Goal: Task Accomplishment & Management: Manage account settings

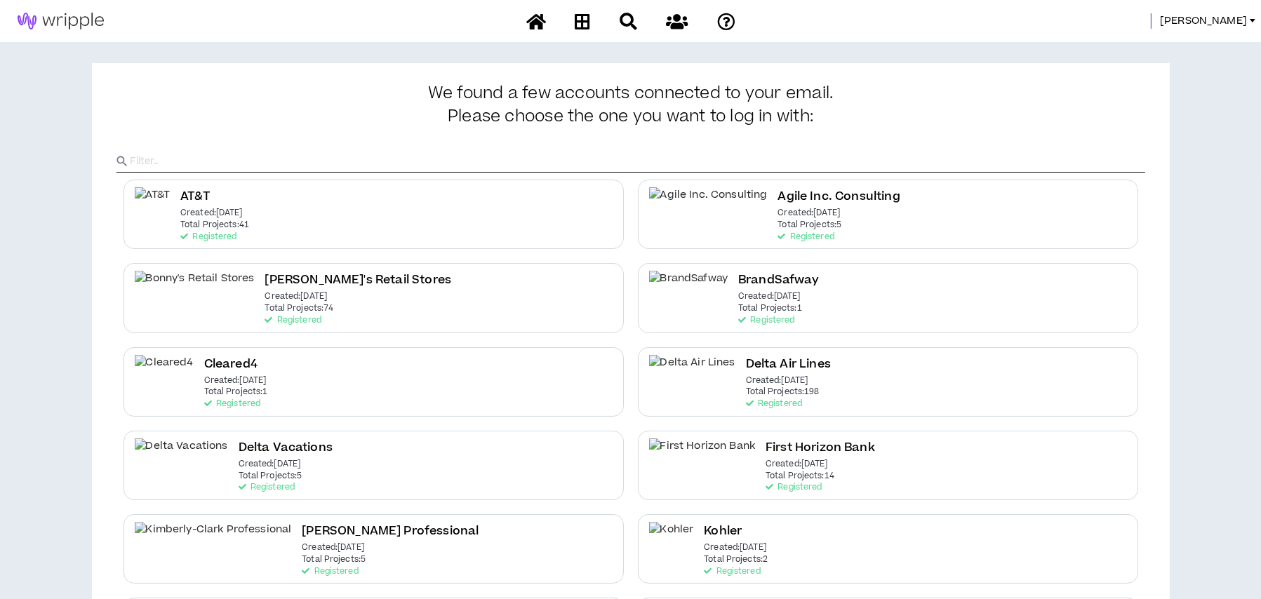
scroll to position [421, 0]
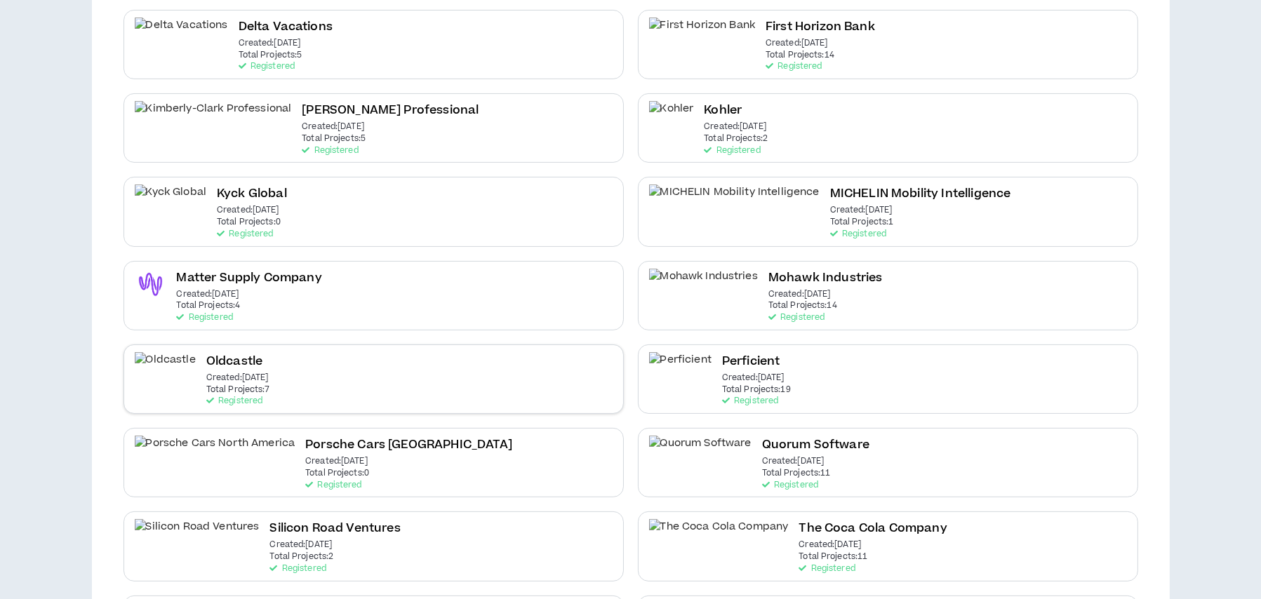
click at [269, 364] on div "Oldcastle Created: [DATE] Total Projects: 7 Registered" at bounding box center [373, 378] width 500 height 69
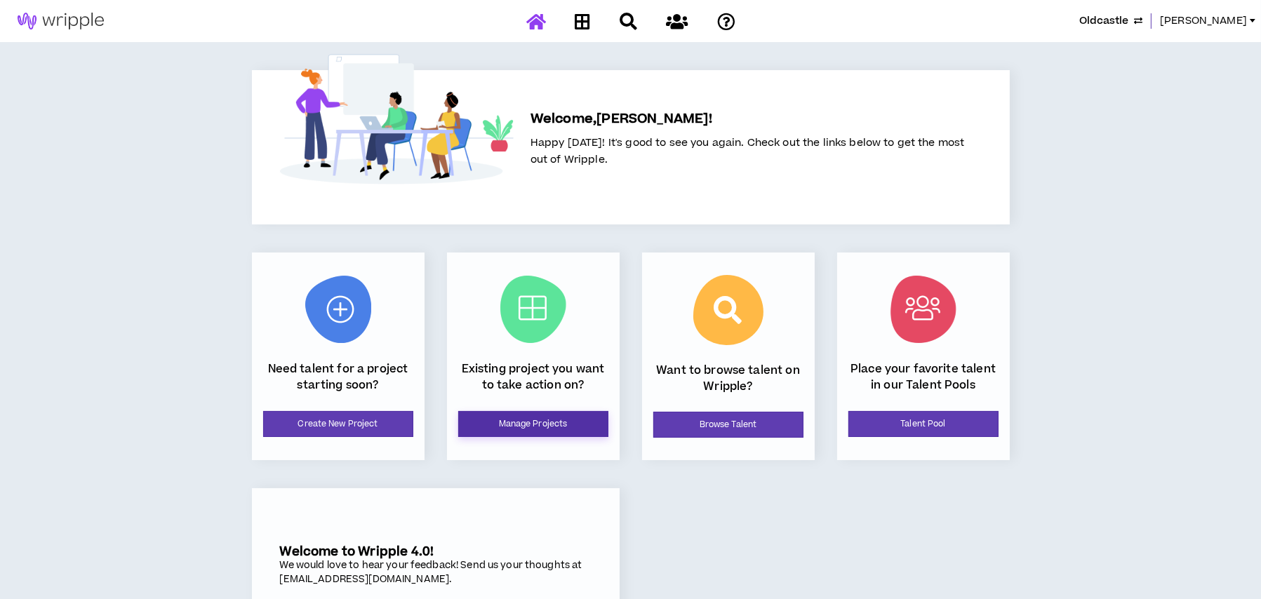
click at [485, 431] on link "Manage Projects" at bounding box center [533, 424] width 150 height 26
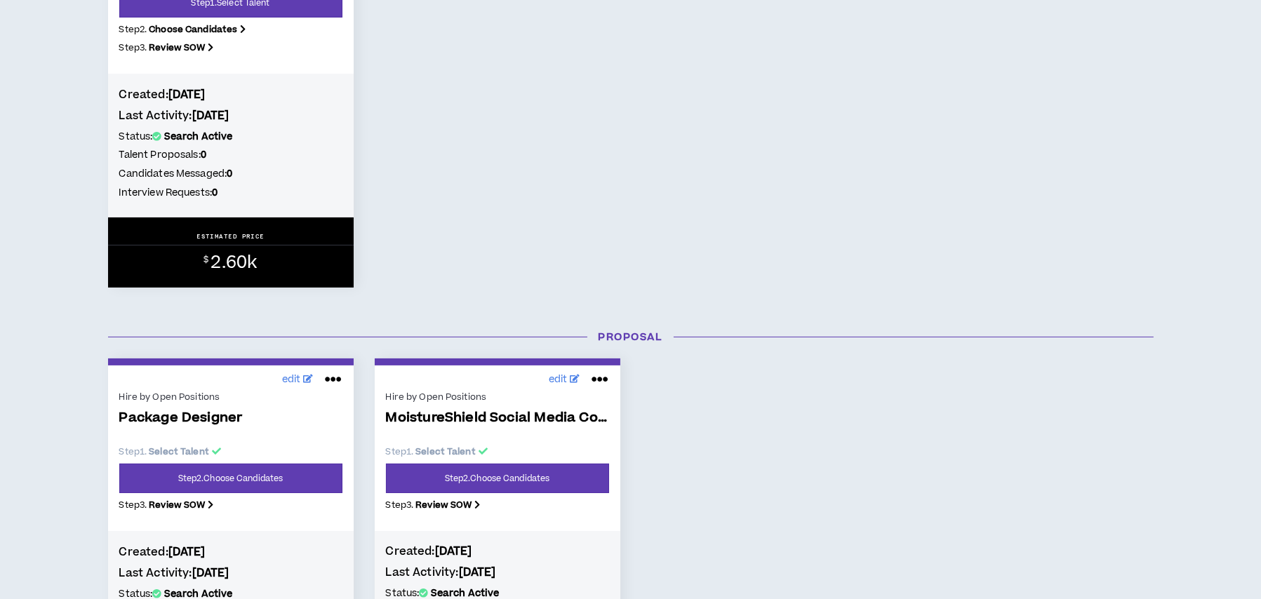
scroll to position [561, 0]
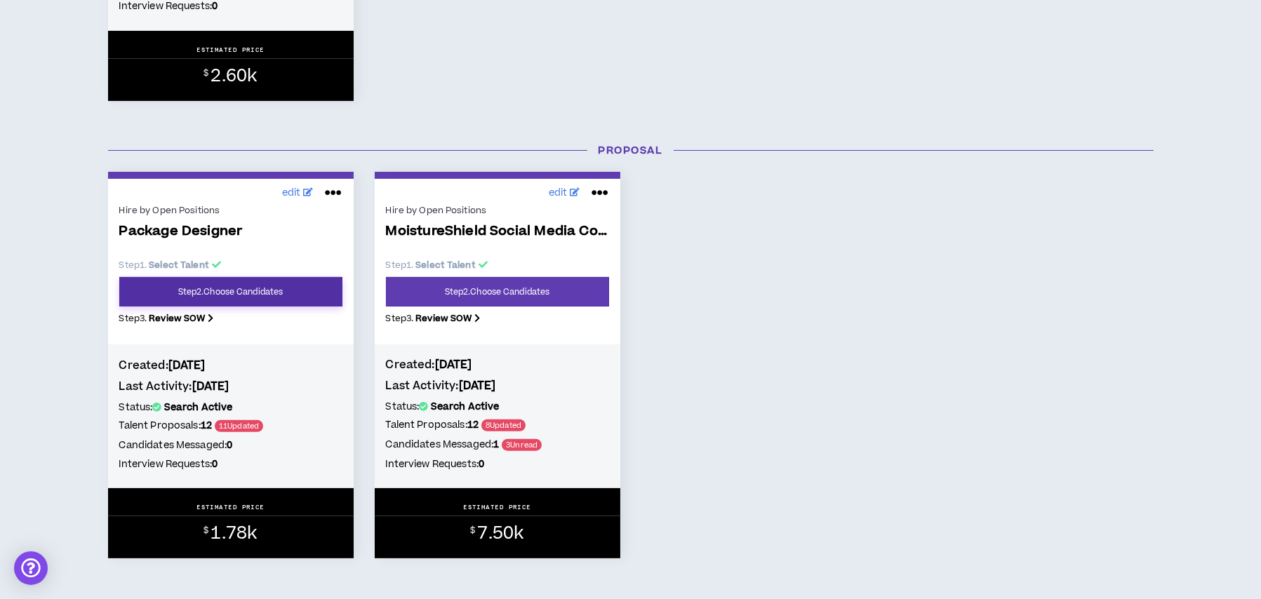
click at [227, 291] on link "Step 2 . Choose Candidates" at bounding box center [230, 291] width 223 height 29
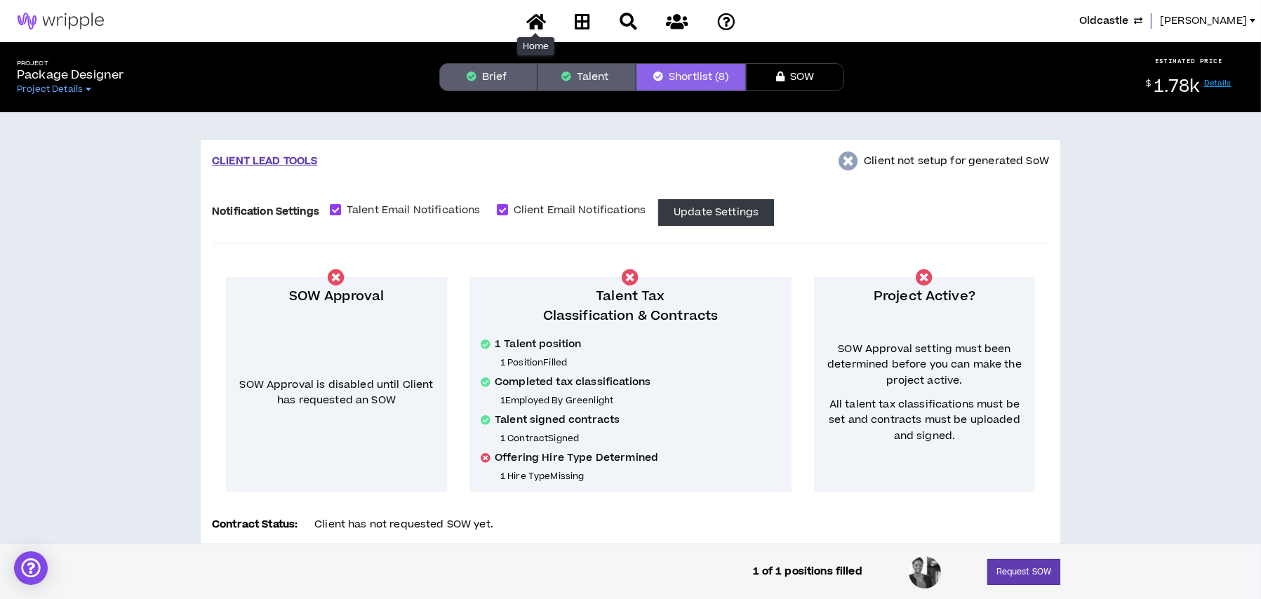
click at [539, 25] on icon at bounding box center [536, 22] width 20 height 18
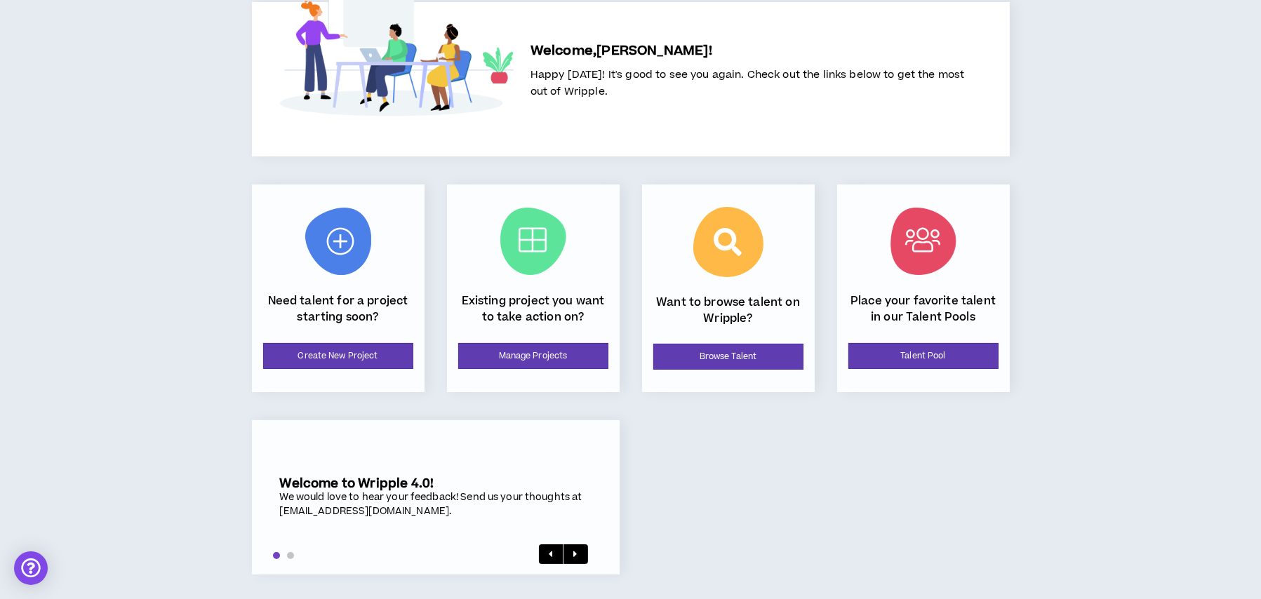
scroll to position [71, 0]
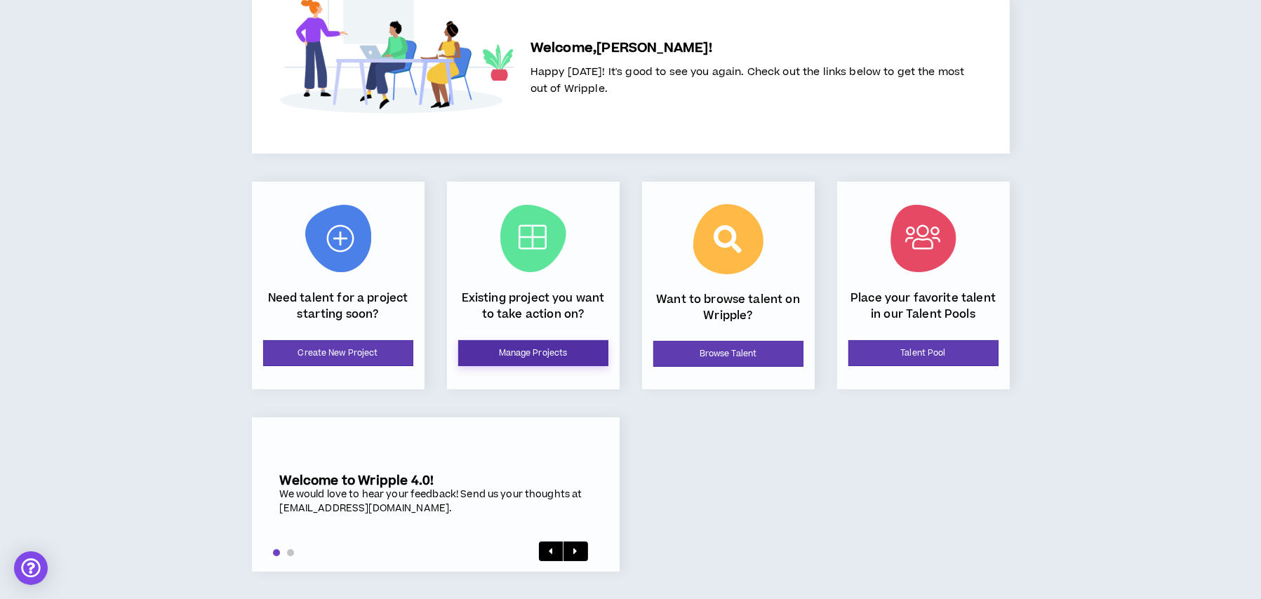
click at [530, 349] on link "Manage Projects" at bounding box center [533, 353] width 150 height 26
